Goal: Connect with others: Connect with others

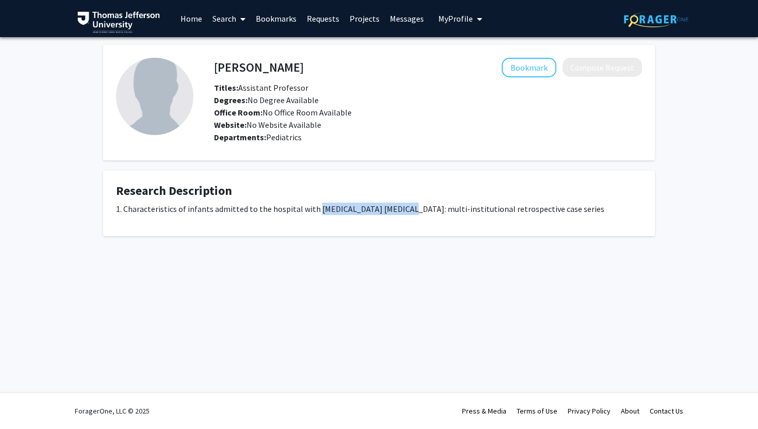
drag, startPoint x: 312, startPoint y: 209, endPoint x: 395, endPoint y: 208, distance: 82.5
click at [395, 208] on p "1. Characteristics of infants admitted to the hospital with parechovirus mening…" at bounding box center [379, 209] width 526 height 12
copy p "parechovirus meningitis"
